Goal: Transaction & Acquisition: Purchase product/service

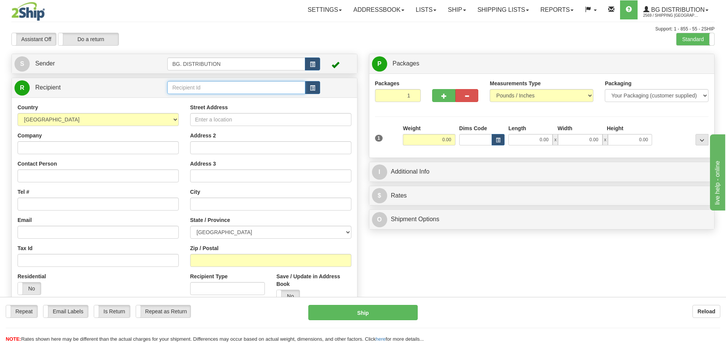
click at [262, 82] on input "text" at bounding box center [236, 87] width 138 height 13
type input "20010"
click button "Delete" at bounding box center [0, 0] width 0 height 0
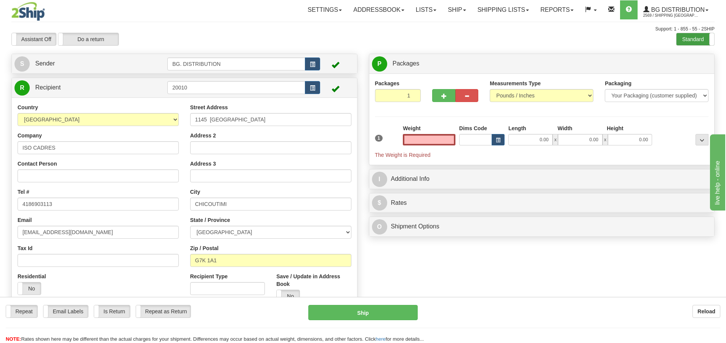
type input "0.00"
click at [683, 39] on label "Standard" at bounding box center [695, 39] width 38 height 12
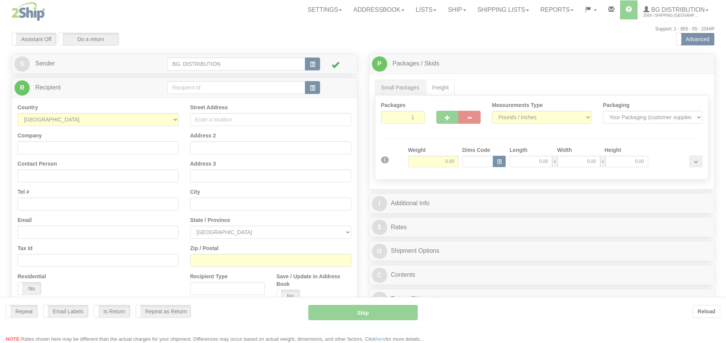
drag, startPoint x: 0, startPoint y: 0, endPoint x: 208, endPoint y: 86, distance: 224.6
click at [208, 86] on div at bounding box center [363, 171] width 726 height 343
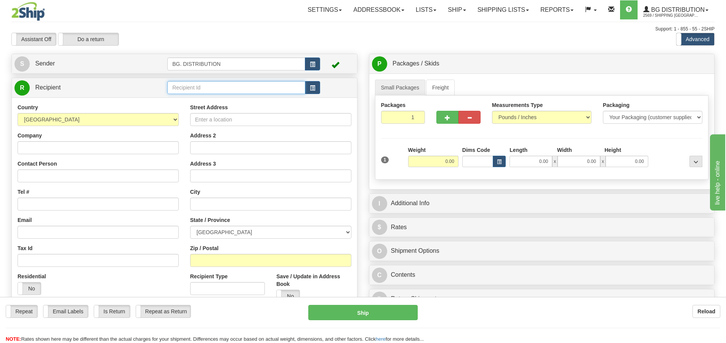
click at [208, 85] on input "text" at bounding box center [236, 87] width 138 height 13
type input "20010"
click button "Delete" at bounding box center [0, 0] width 0 height 0
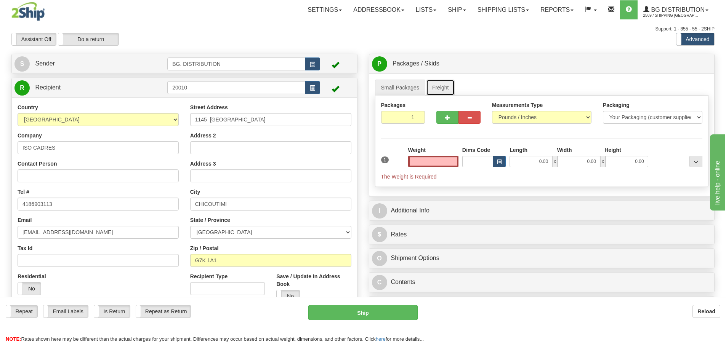
type input "0.00"
click at [445, 85] on link "Freight" at bounding box center [440, 88] width 29 height 16
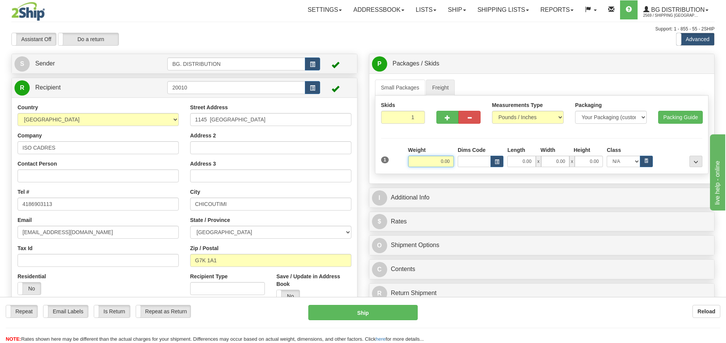
click at [442, 160] on input "0.00" at bounding box center [431, 161] width 46 height 11
type input "350.00"
click at [515, 165] on input "0.00" at bounding box center [521, 161] width 28 height 11
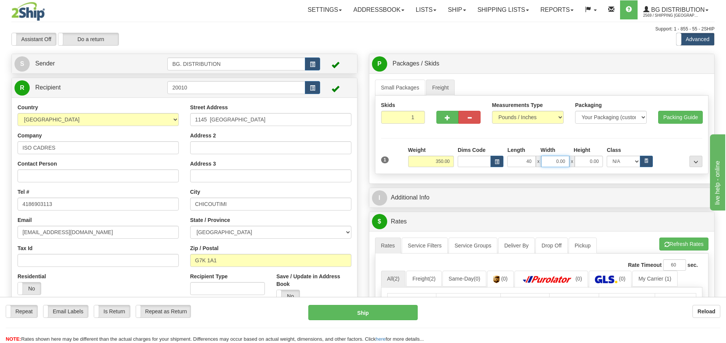
type input "40.00"
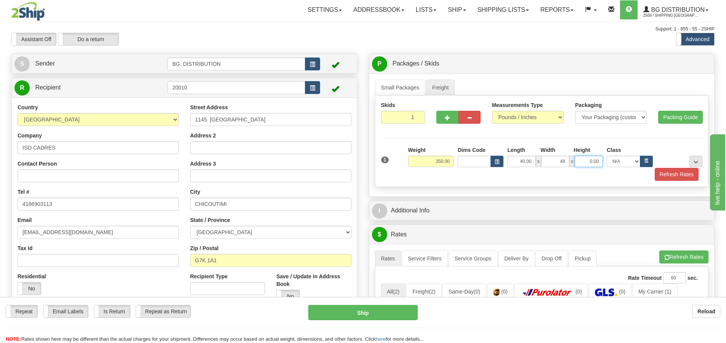
type input "48.00"
click at [441, 161] on input "350.00" at bounding box center [431, 161] width 46 height 11
click at [443, 157] on input "350.00" at bounding box center [431, 161] width 46 height 11
type input "425.00"
click at [587, 160] on input "0.00" at bounding box center [588, 161] width 28 height 11
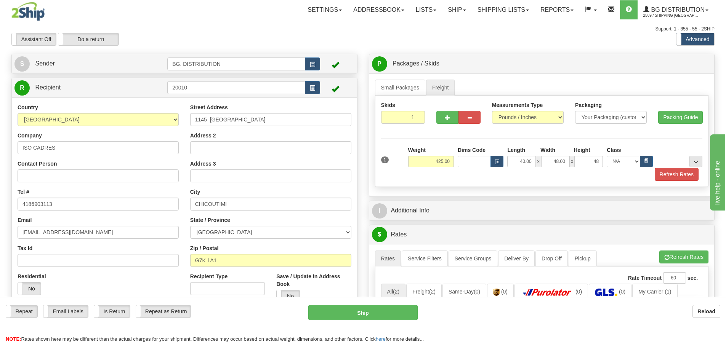
type input "48.00"
click at [509, 177] on div "Refresh Rates" at bounding box center [541, 174] width 325 height 13
click at [694, 159] on button "..." at bounding box center [695, 161] width 13 height 11
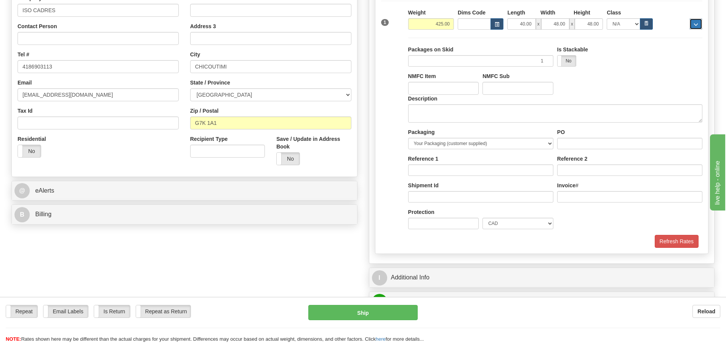
scroll to position [152, 0]
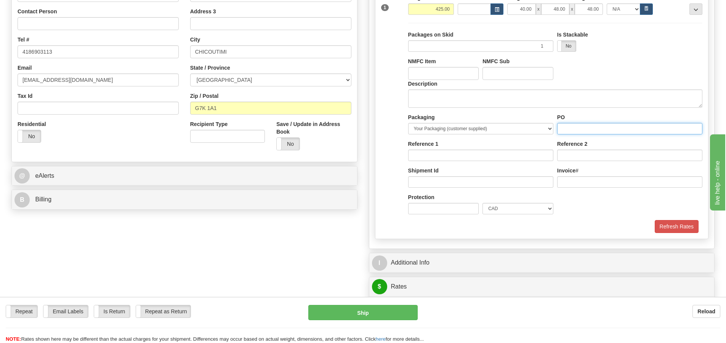
click at [583, 128] on input "PO" at bounding box center [629, 128] width 145 height 11
click at [578, 156] on input "Reference" at bounding box center [629, 155] width 145 height 11
click at [566, 179] on input "Invoice" at bounding box center [629, 181] width 145 height 11
click at [569, 128] on input "PO" at bounding box center [629, 128] width 145 height 11
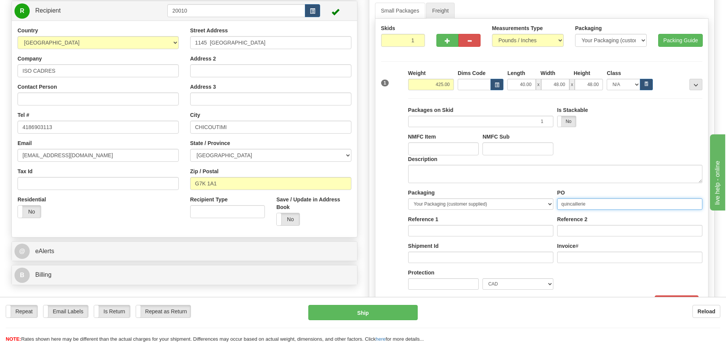
scroll to position [76, 0]
type input "quincaillerie"
click at [703, 81] on div at bounding box center [679, 80] width 50 height 21
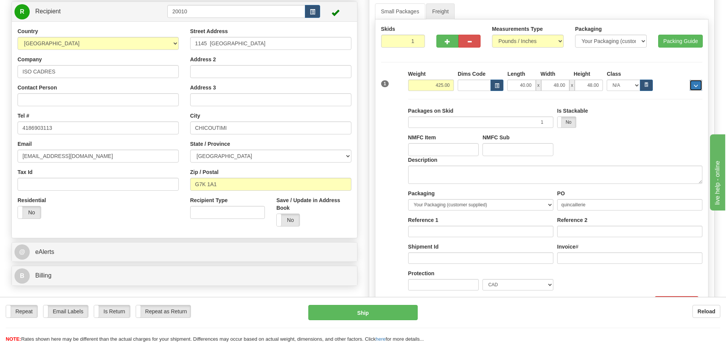
click at [698, 84] on button "..." at bounding box center [695, 85] width 13 height 11
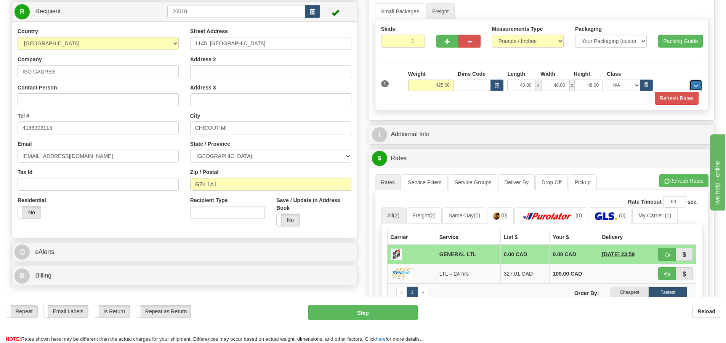
click at [698, 84] on button "..." at bounding box center [695, 85] width 13 height 11
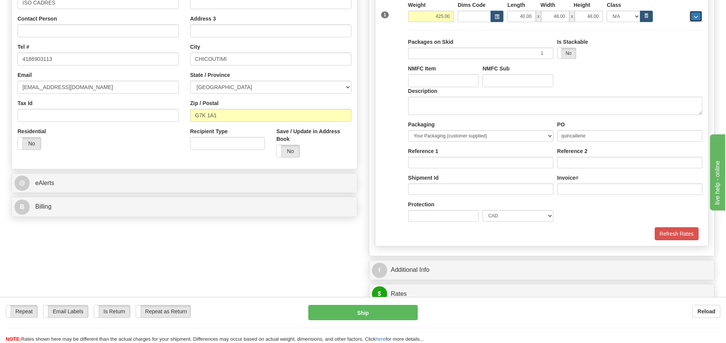
scroll to position [152, 0]
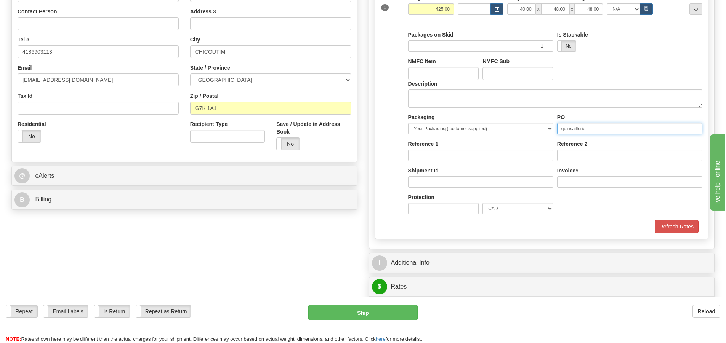
drag, startPoint x: 597, startPoint y: 126, endPoint x: 529, endPoint y: 123, distance: 67.5
click at [531, 125] on div "Packaging Your Packaging (customer supplied) Box (carrier supplied) Bundle Euro…" at bounding box center [555, 167] width 298 height 107
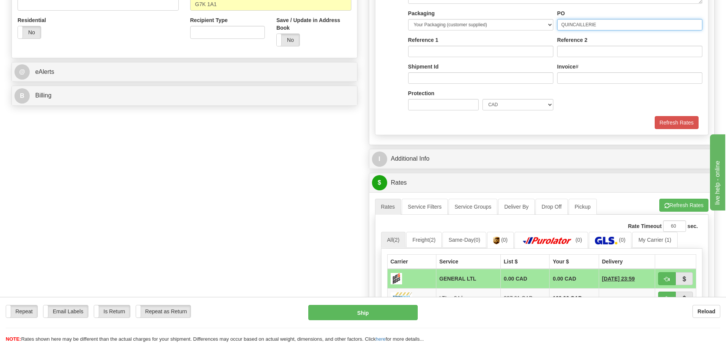
scroll to position [267, 0]
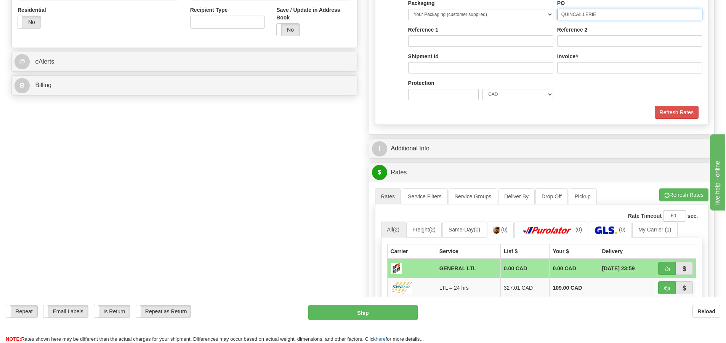
type input "QUINCAILLERIE"
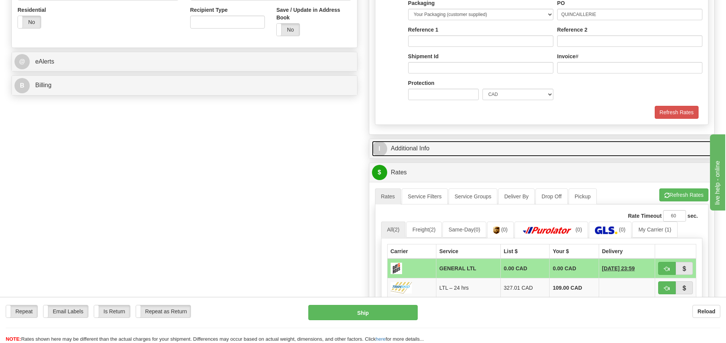
click at [377, 150] on span "I" at bounding box center [379, 148] width 15 height 15
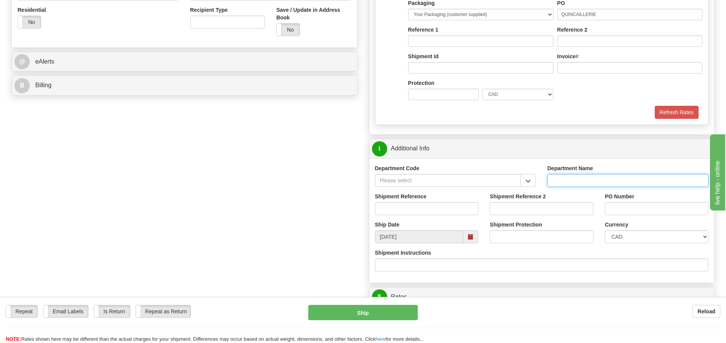
click at [601, 186] on input "Department Name" at bounding box center [627, 180] width 161 height 13
type input "."
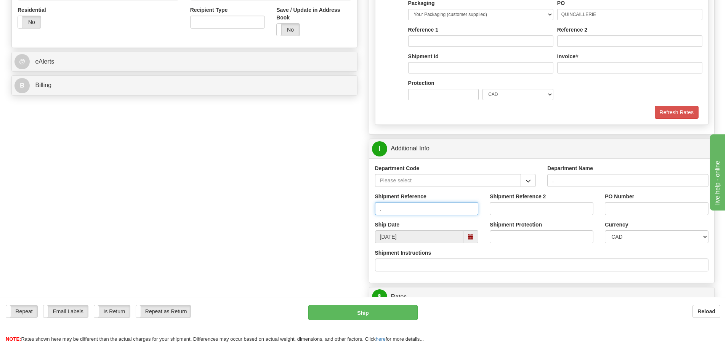
type input "."
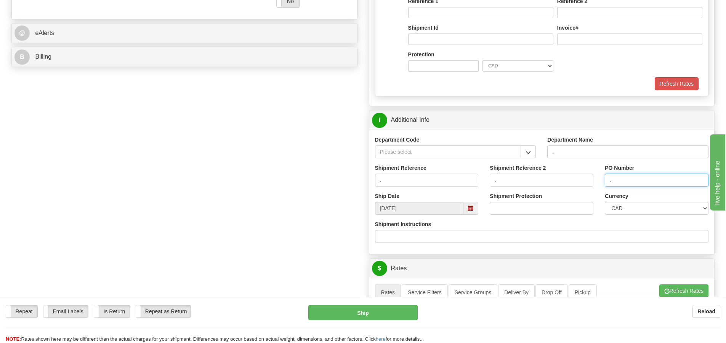
scroll to position [343, 0]
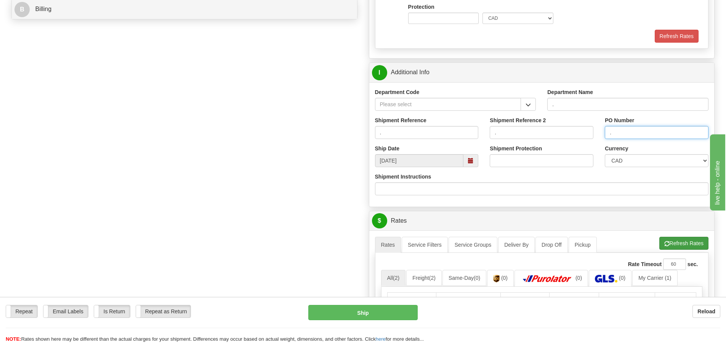
type input "."
click at [692, 243] on button "Refresh Rates" at bounding box center [683, 243] width 49 height 13
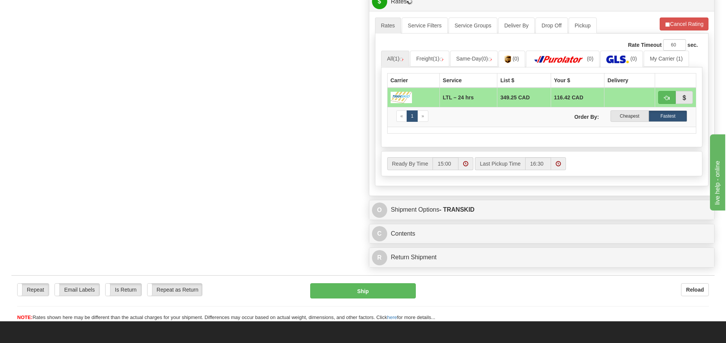
scroll to position [571, 0]
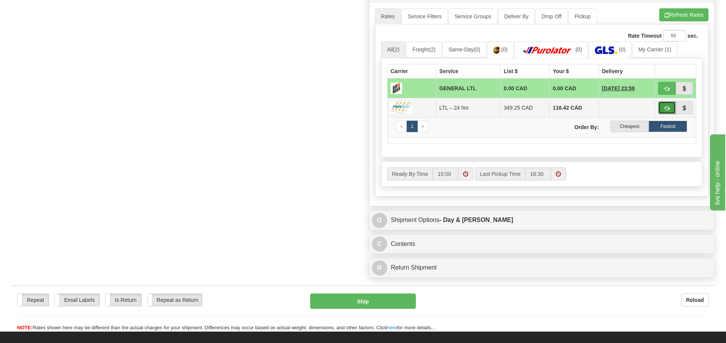
click at [671, 106] on button "button" at bounding box center [667, 107] width 18 height 13
type input "24 hrs"
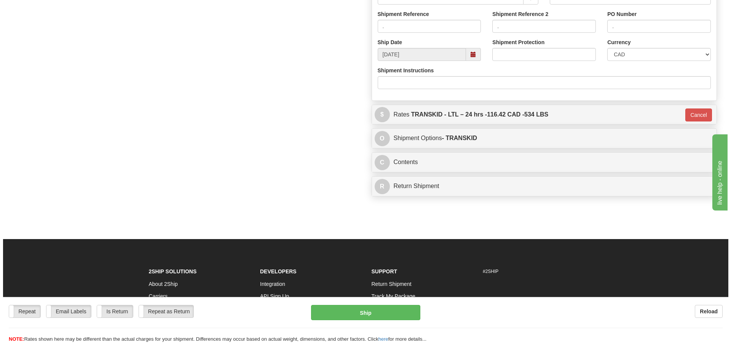
scroll to position [323, 0]
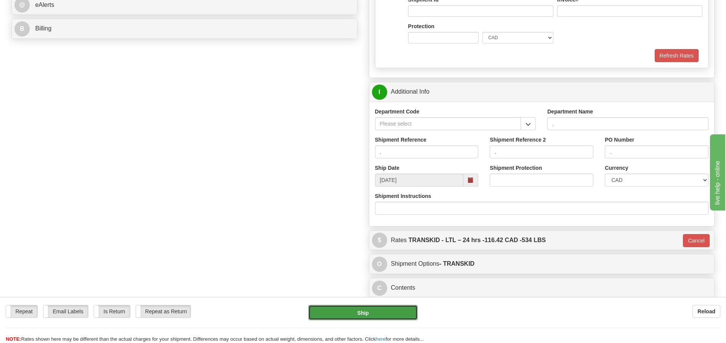
click at [367, 308] on button "Ship" at bounding box center [362, 312] width 109 height 15
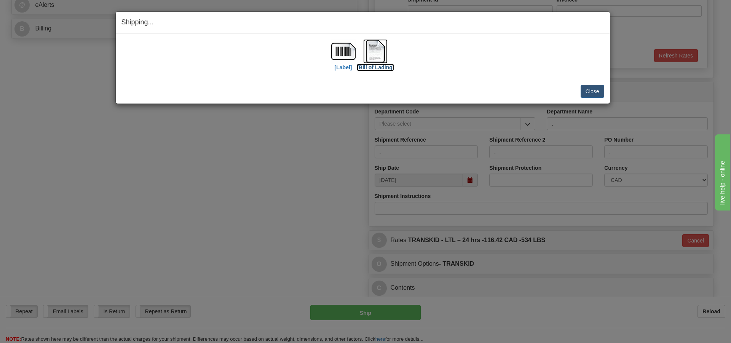
click at [373, 68] on label "[Bill of Lading]" at bounding box center [375, 68] width 37 height 8
click at [342, 69] on label "[Label]" at bounding box center [344, 68] width 18 height 8
click at [592, 91] on button "Close" at bounding box center [593, 91] width 24 height 13
